Goal: Information Seeking & Learning: Learn about a topic

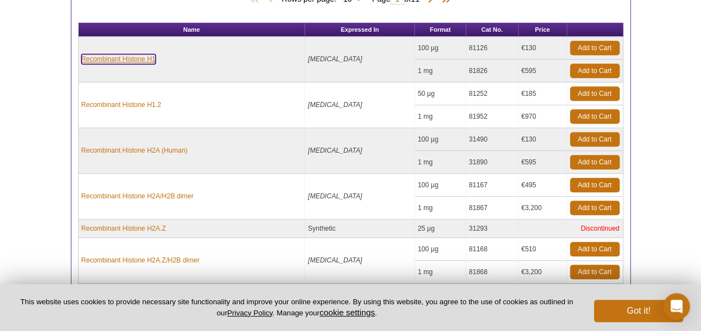
scroll to position [485, 0]
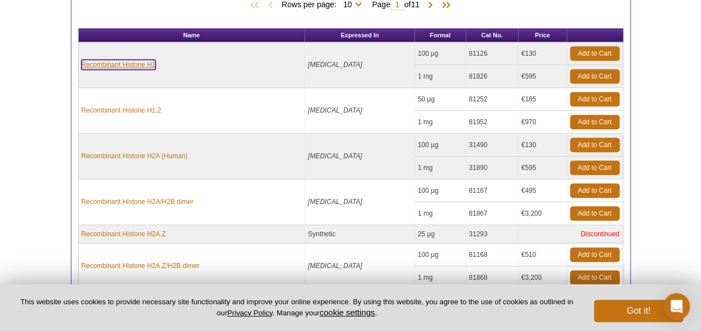
click at [108, 62] on link "Recombinant Histone H1" at bounding box center [118, 65] width 74 height 10
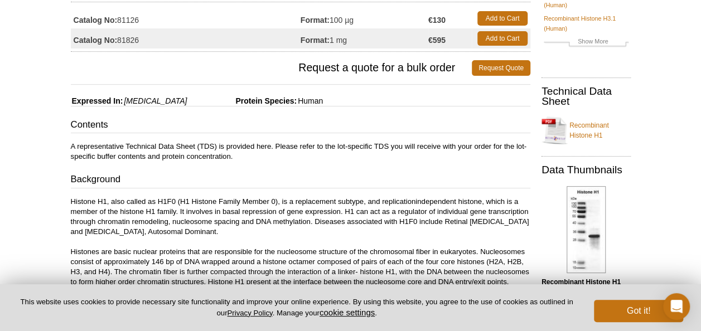
scroll to position [178, 0]
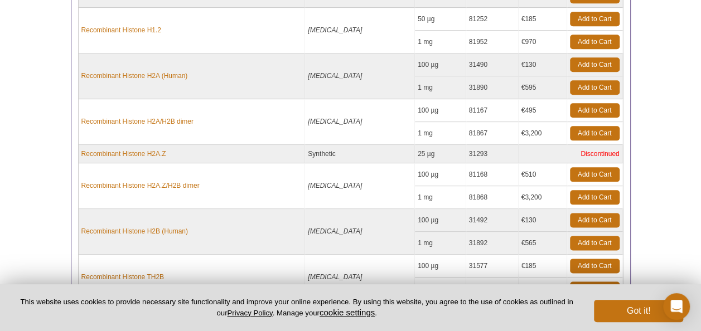
scroll to position [583, 0]
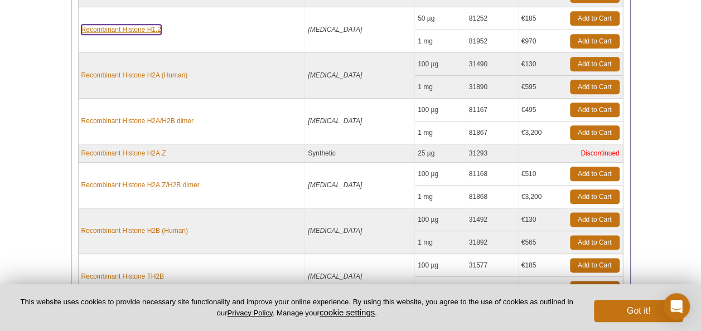
click at [119, 25] on link "Recombinant Histone H1.2" at bounding box center [121, 30] width 80 height 10
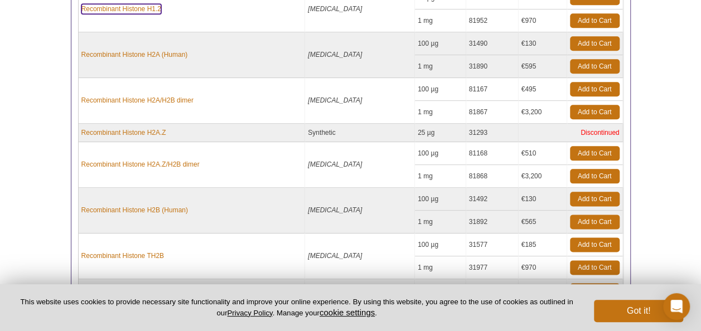
scroll to position [588, 0]
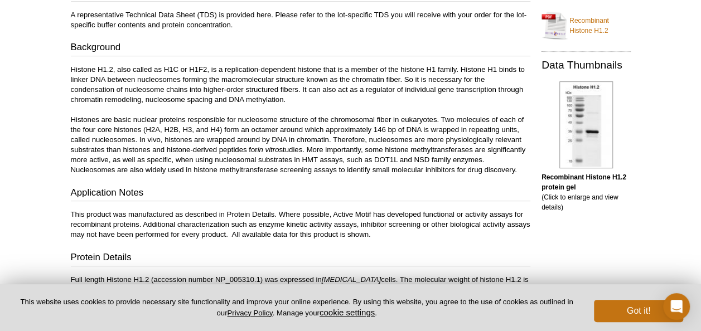
scroll to position [245, 0]
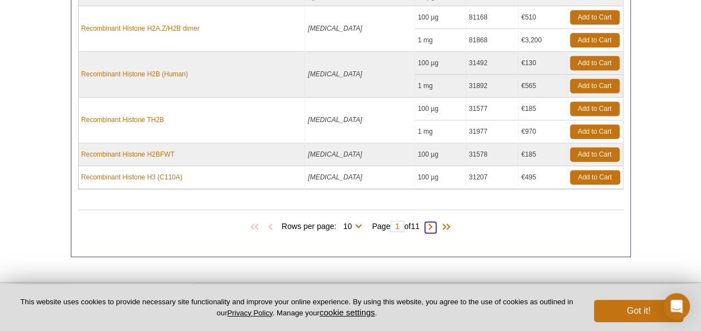
click at [432, 222] on span at bounding box center [430, 227] width 11 height 11
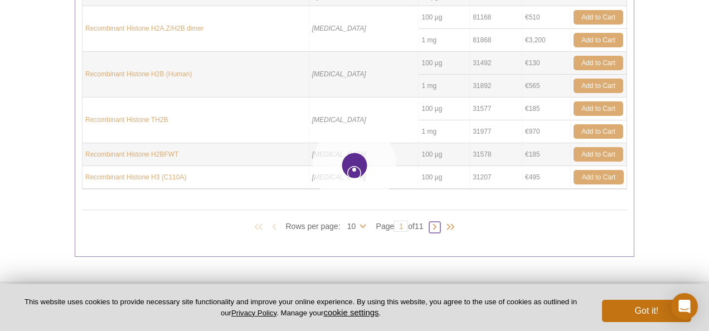
type input "2"
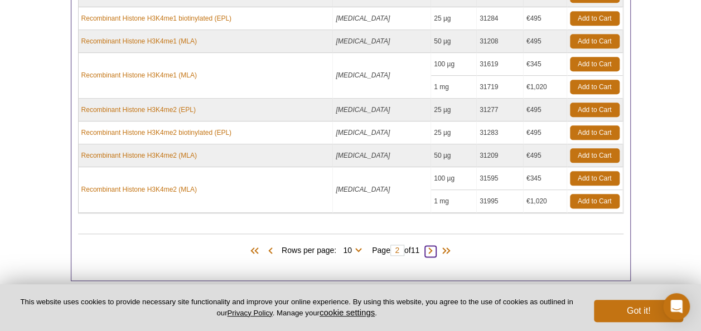
scroll to position [586, 0]
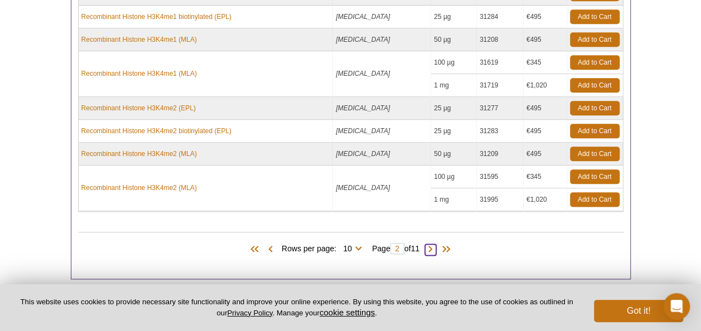
click at [430, 244] on span at bounding box center [430, 249] width 11 height 11
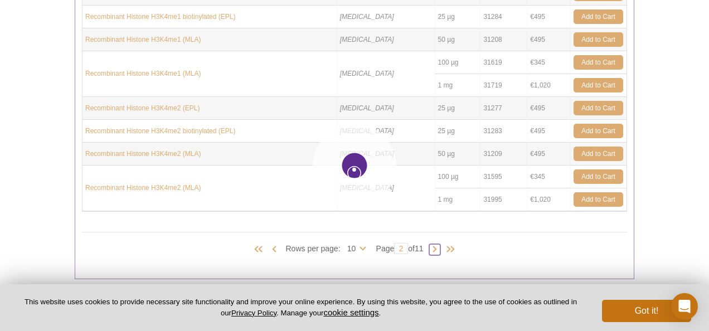
type input "3"
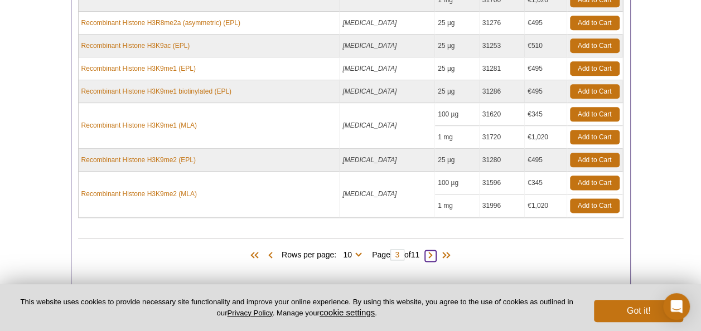
scroll to position [608, 0]
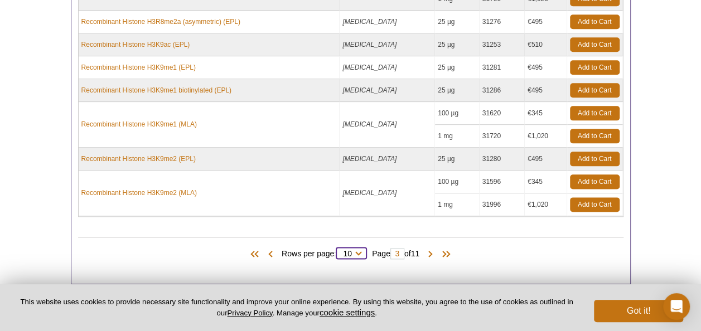
click at [349, 251] on select "10 25 50 100 All" at bounding box center [347, 256] width 22 height 10
select select "100"
click at [338, 251] on select "10 25 50 100 All" at bounding box center [347, 256] width 22 height 10
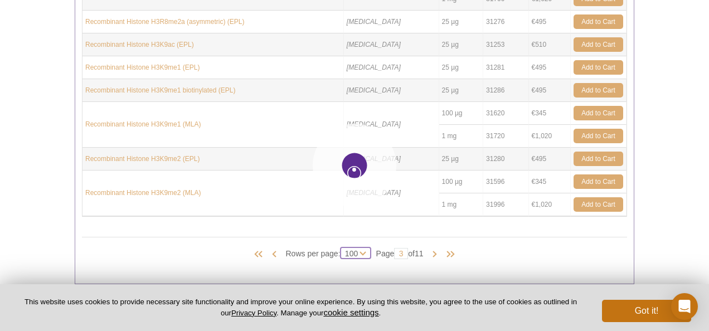
select select "100"
type input "1"
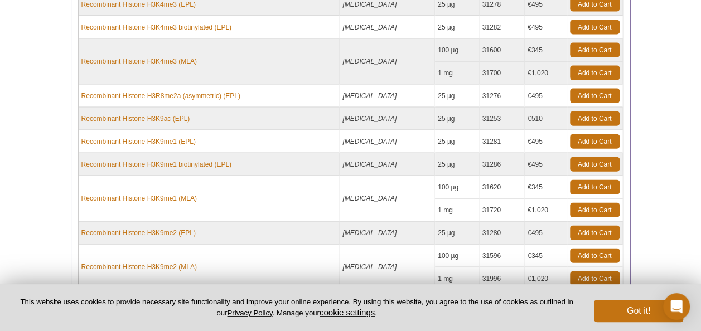
scroll to position [1211, 0]
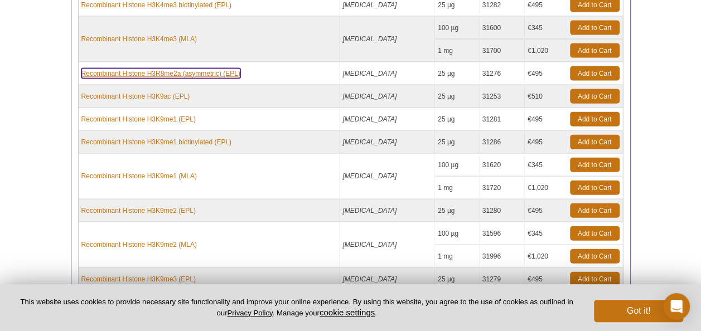
click at [98, 69] on link "Recombinant Histone H3R8me2a (asymmetric) (EPL)" at bounding box center [160, 74] width 159 height 10
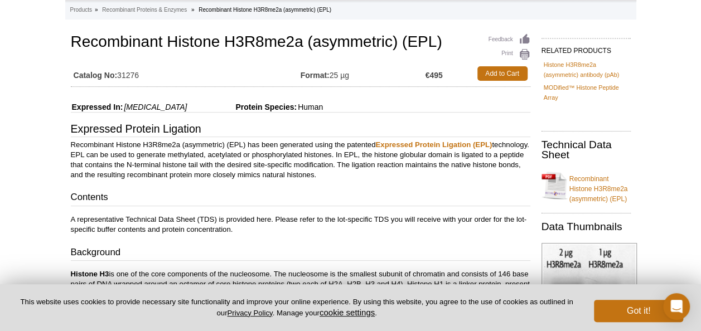
scroll to position [89, 0]
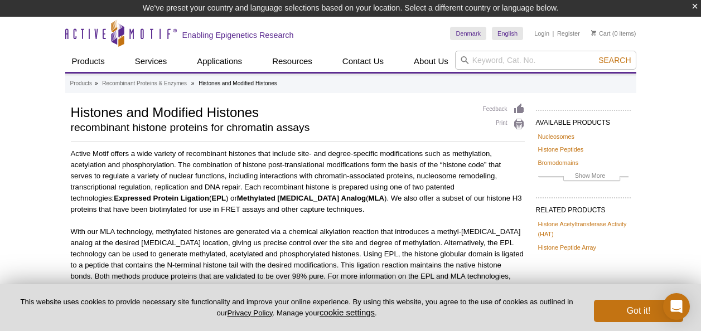
select select "100"
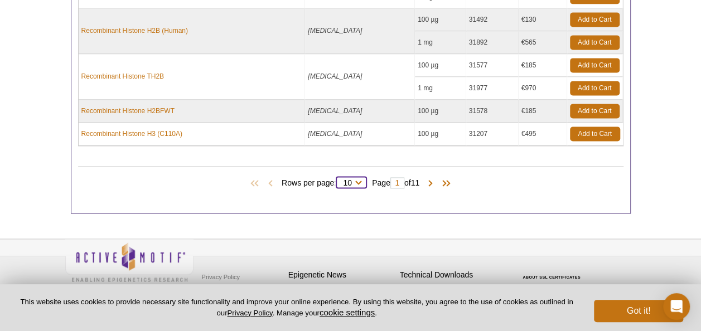
click at [352, 180] on select "10 25 50 100 All" at bounding box center [347, 185] width 22 height 10
click at [336, 180] on select "10 25 50 100 All" at bounding box center [347, 185] width 22 height 10
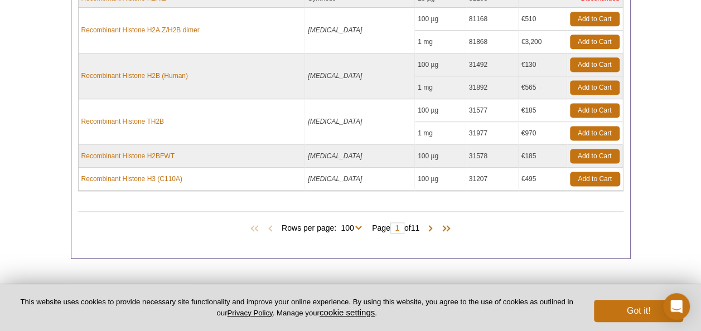
scroll to position [722, 0]
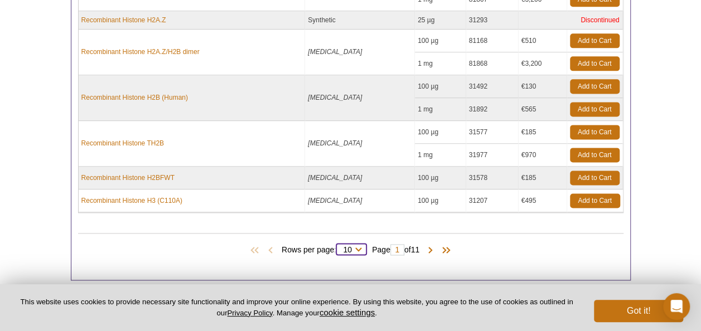
click at [341, 247] on select "10 25 50 100 All" at bounding box center [347, 252] width 22 height 10
select select "106"
click at [338, 247] on select "10 25 50 100 All" at bounding box center [347, 252] width 22 height 10
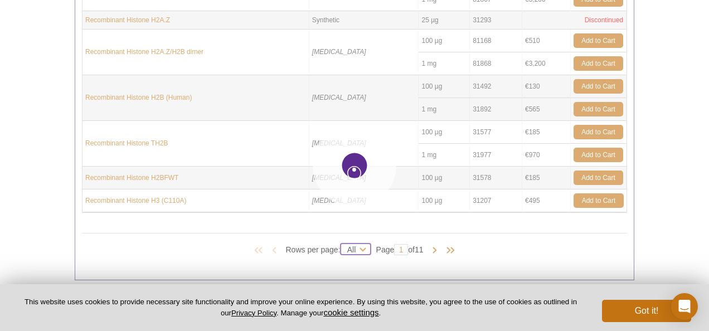
select select "106"
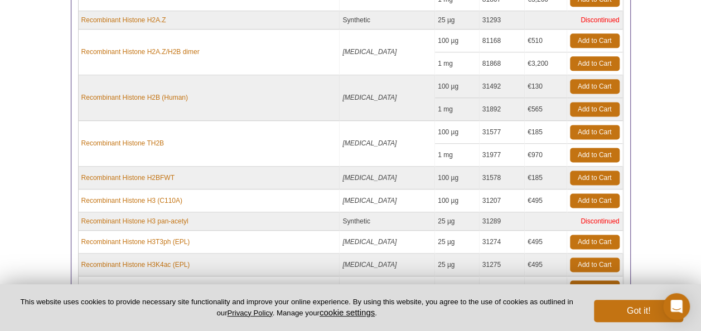
scroll to position [4096, 0]
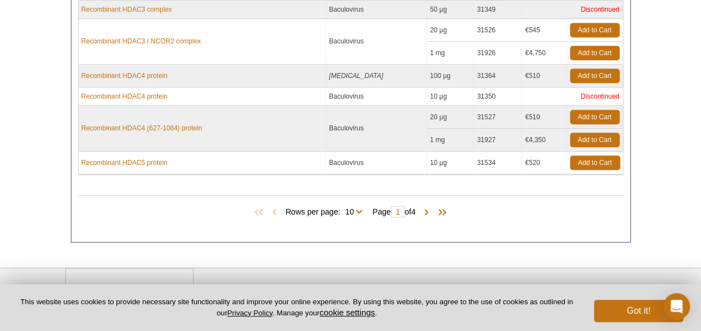
scroll to position [602, 0]
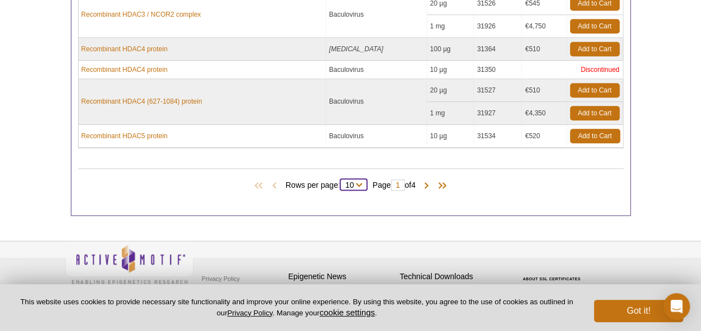
click at [351, 182] on select "10 25 All" at bounding box center [349, 187] width 19 height 10
select select "34"
click at [342, 182] on select "10 25 All" at bounding box center [349, 187] width 19 height 10
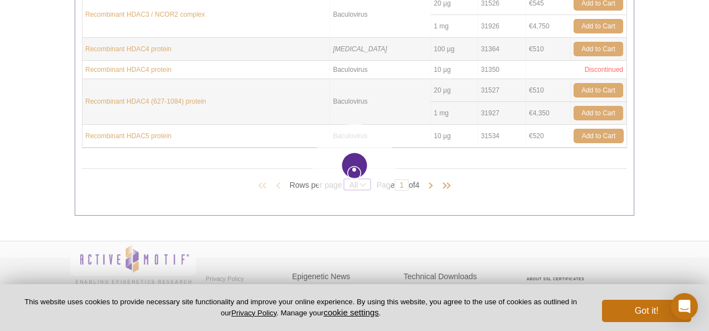
select select "34"
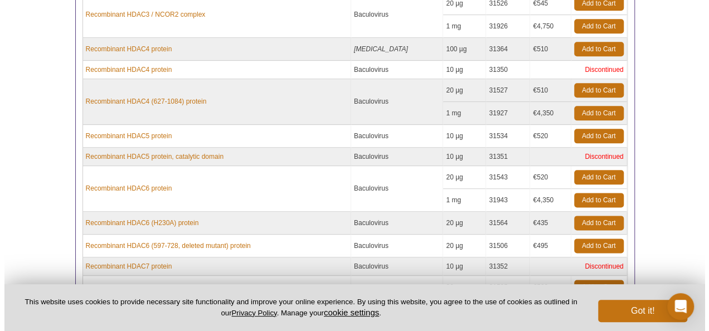
scroll to position [1399, 0]
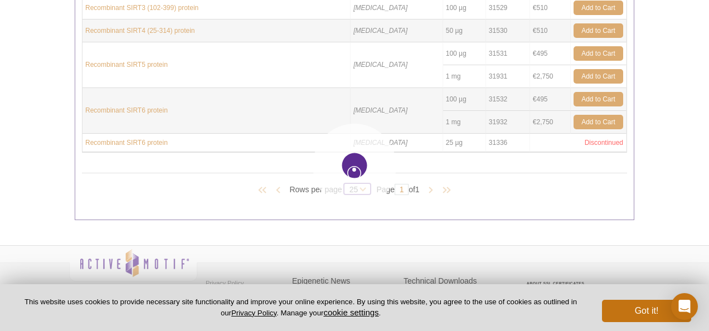
select select "34"
select select "25"
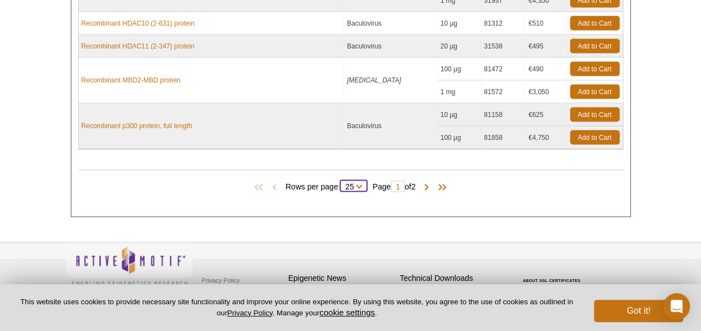
select select "34"
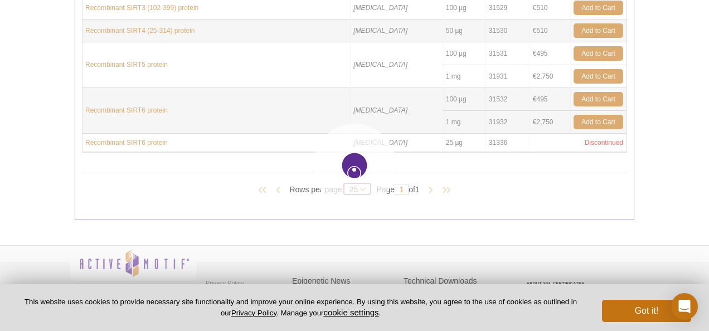
select select "34"
select select "25"
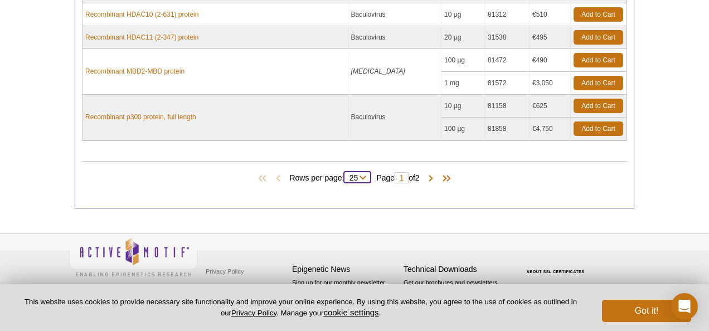
select select "10"
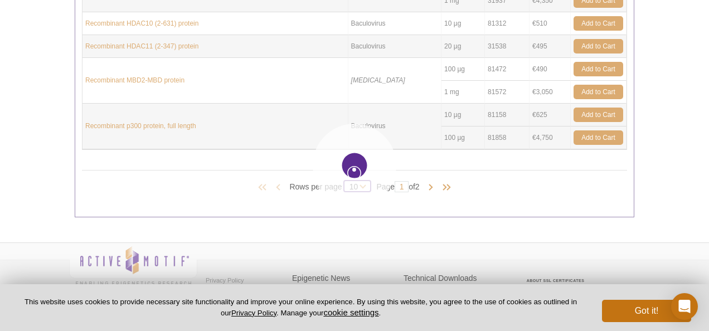
select select "34"
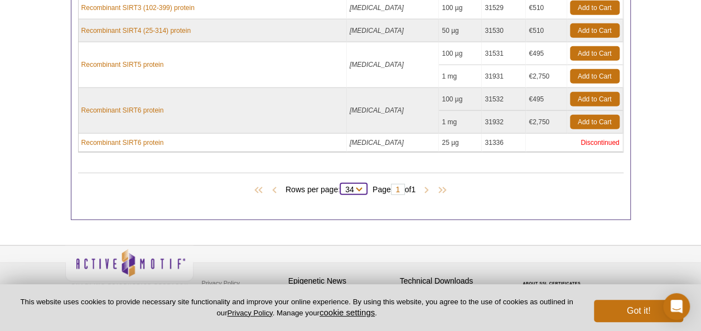
select select "10"
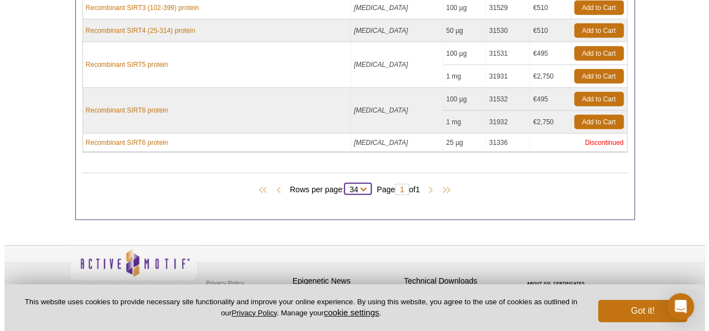
scroll to position [604, 0]
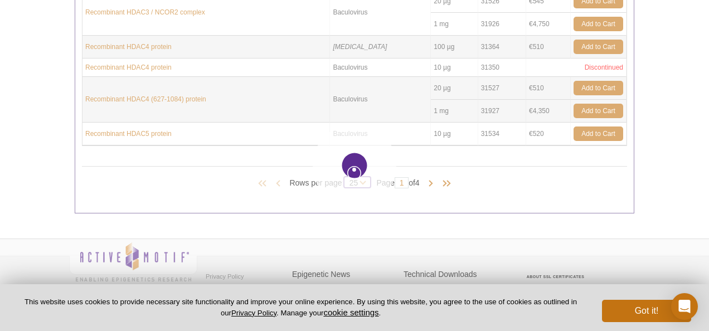
select select "34"
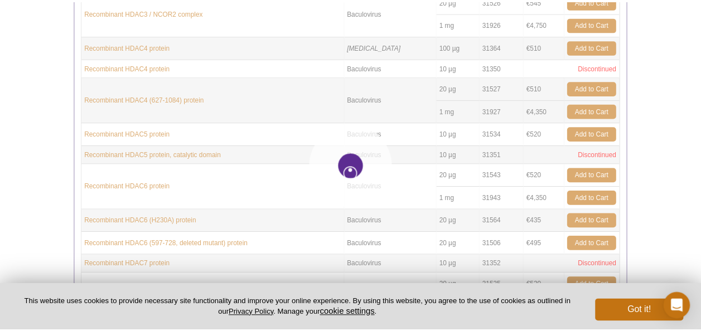
scroll to position [1063, 0]
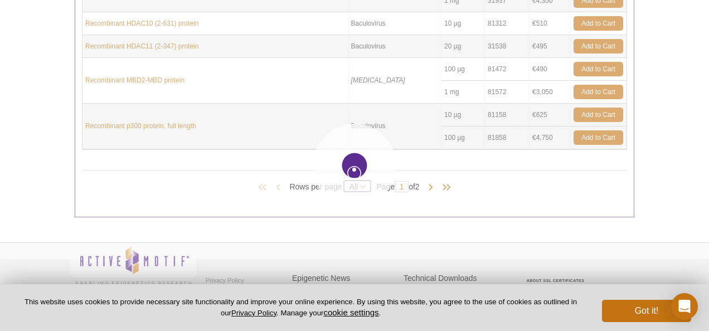
select select "34"
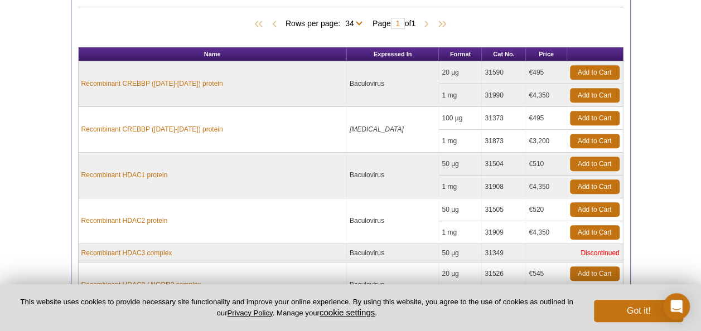
scroll to position [0, 0]
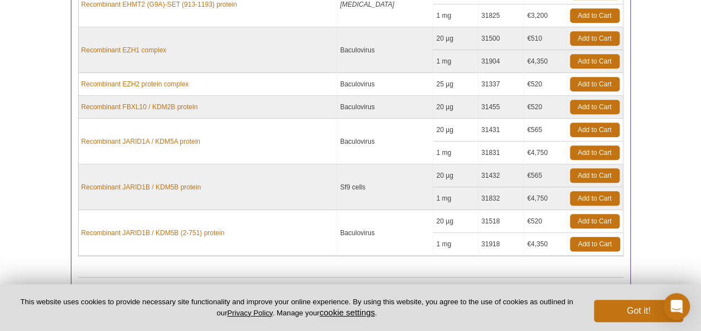
scroll to position [531, 0]
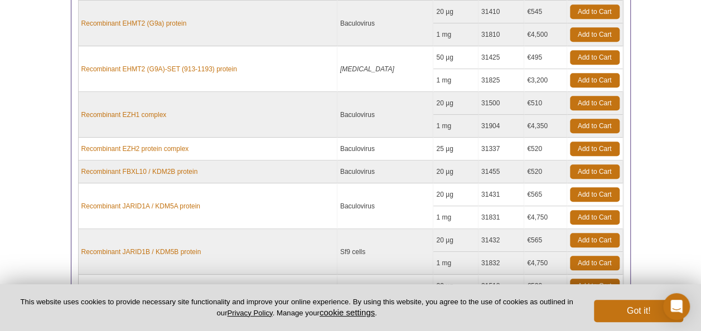
scroll to position [466, 0]
